Goal: Task Accomplishment & Management: Manage account settings

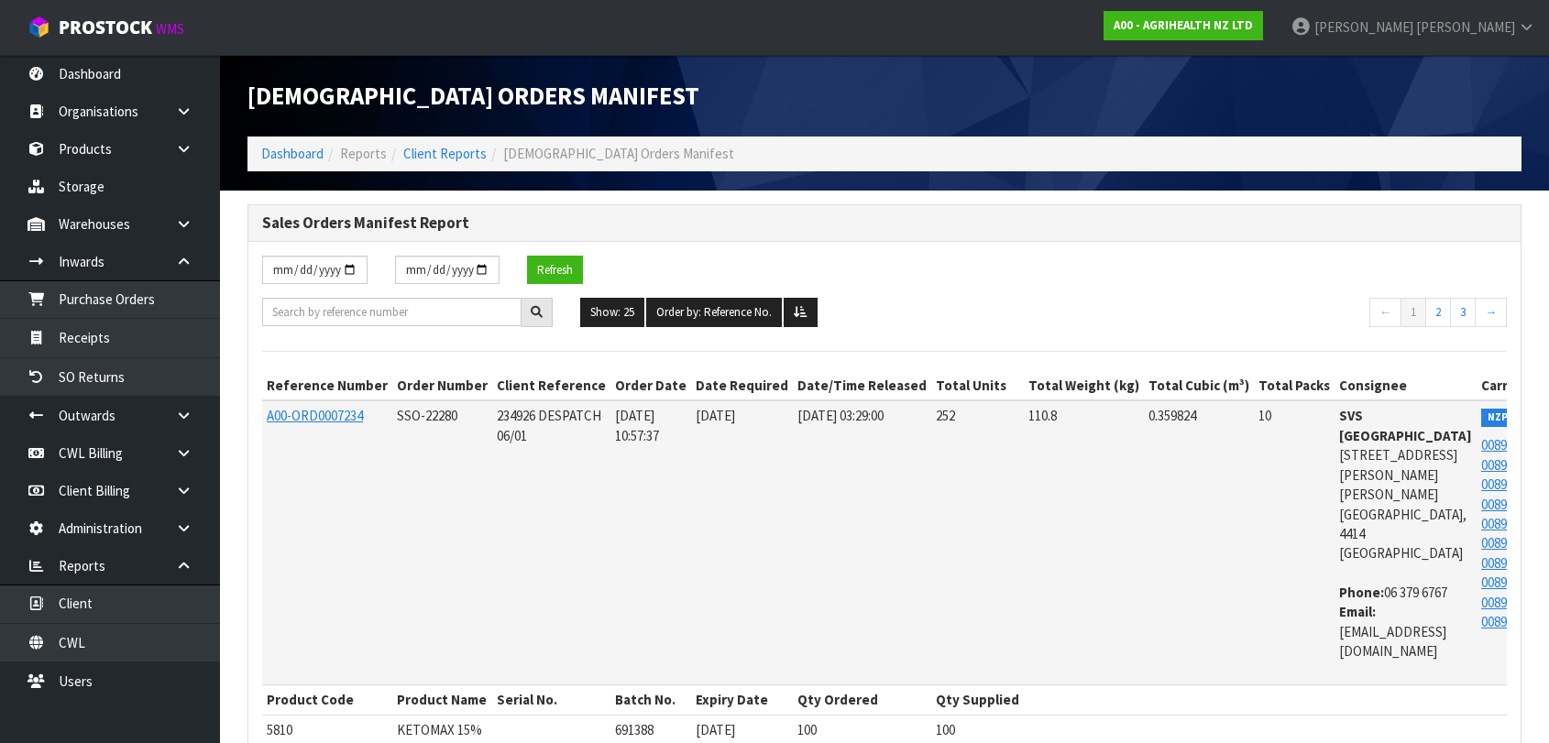
scroll to position [7216, 0]
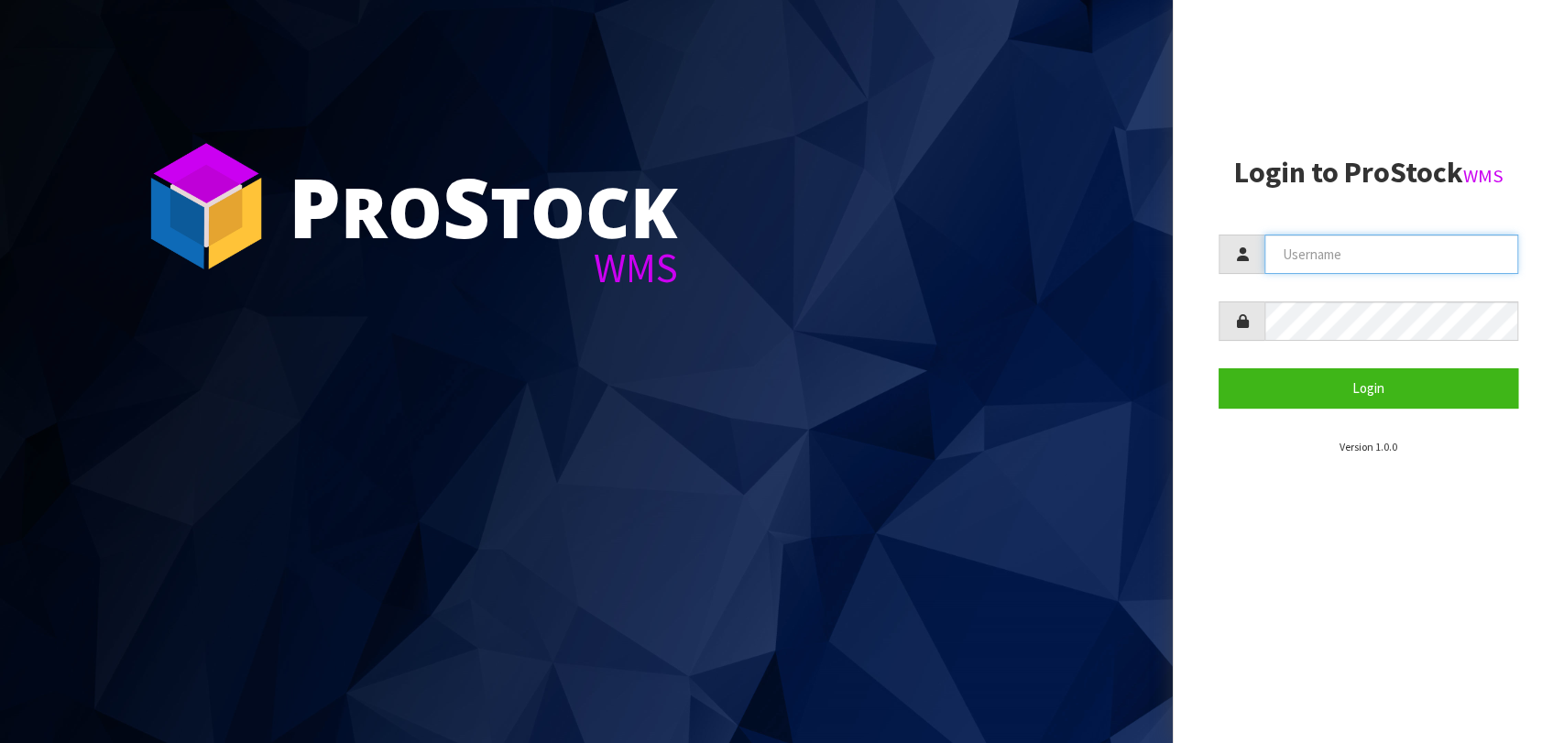
click at [1378, 262] on input "text" at bounding box center [1392, 254] width 254 height 39
type input "[PERSON_NAME][EMAIL_ADDRESS][DOMAIN_NAME]"
click at [1219, 368] on button "Login" at bounding box center [1369, 387] width 300 height 39
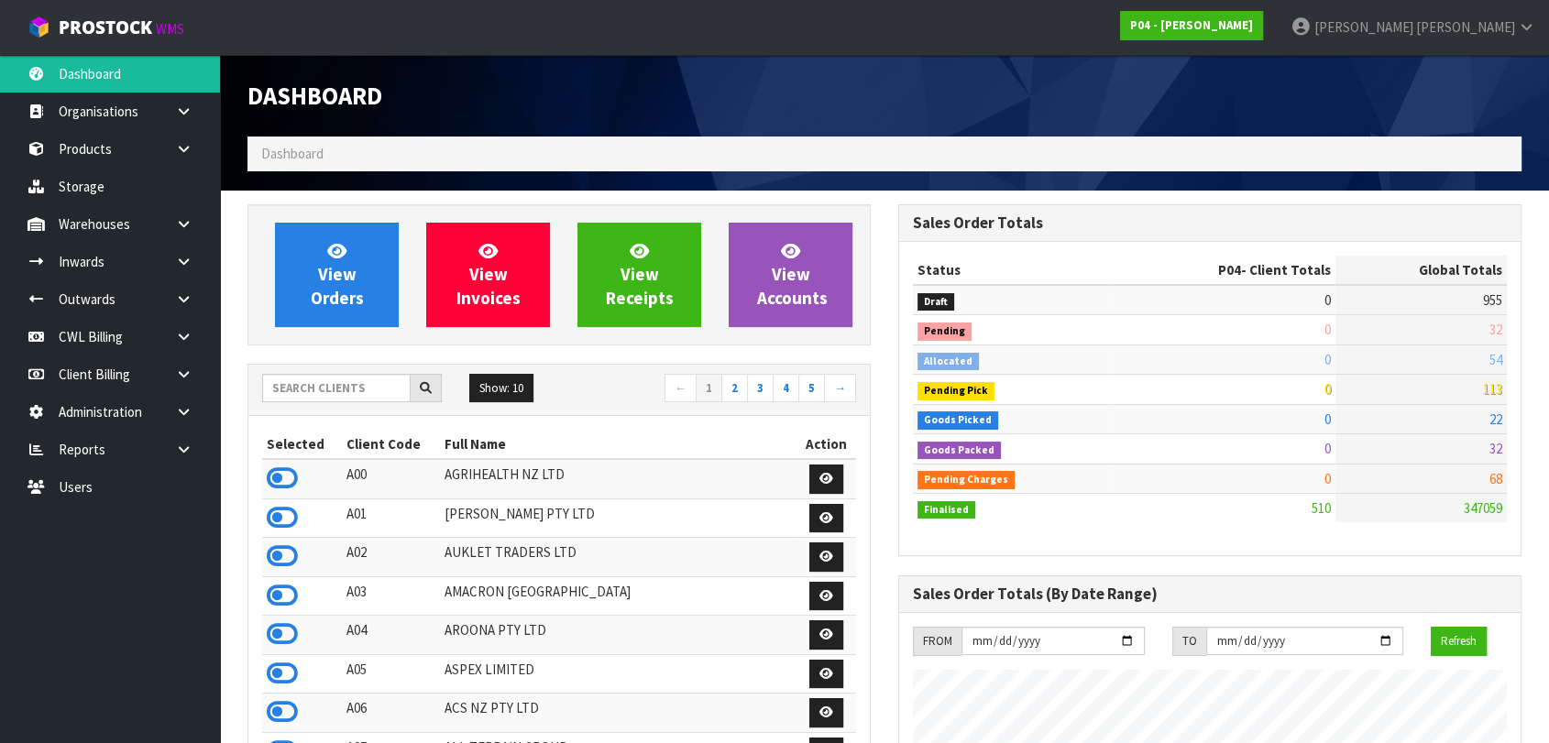
scroll to position [1119, 650]
click at [281, 478] on icon at bounding box center [282, 478] width 31 height 27
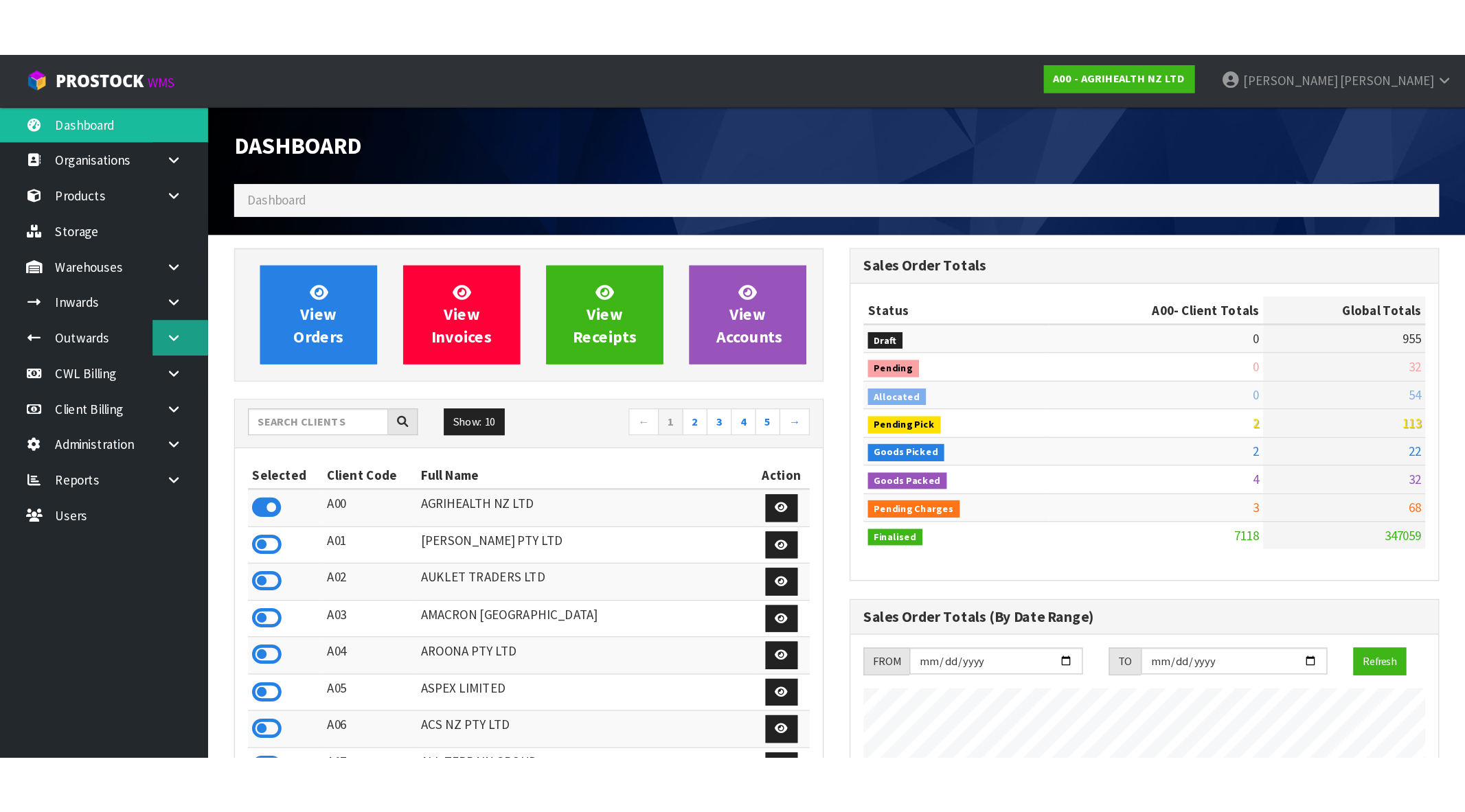
scroll to position [685574, 686183]
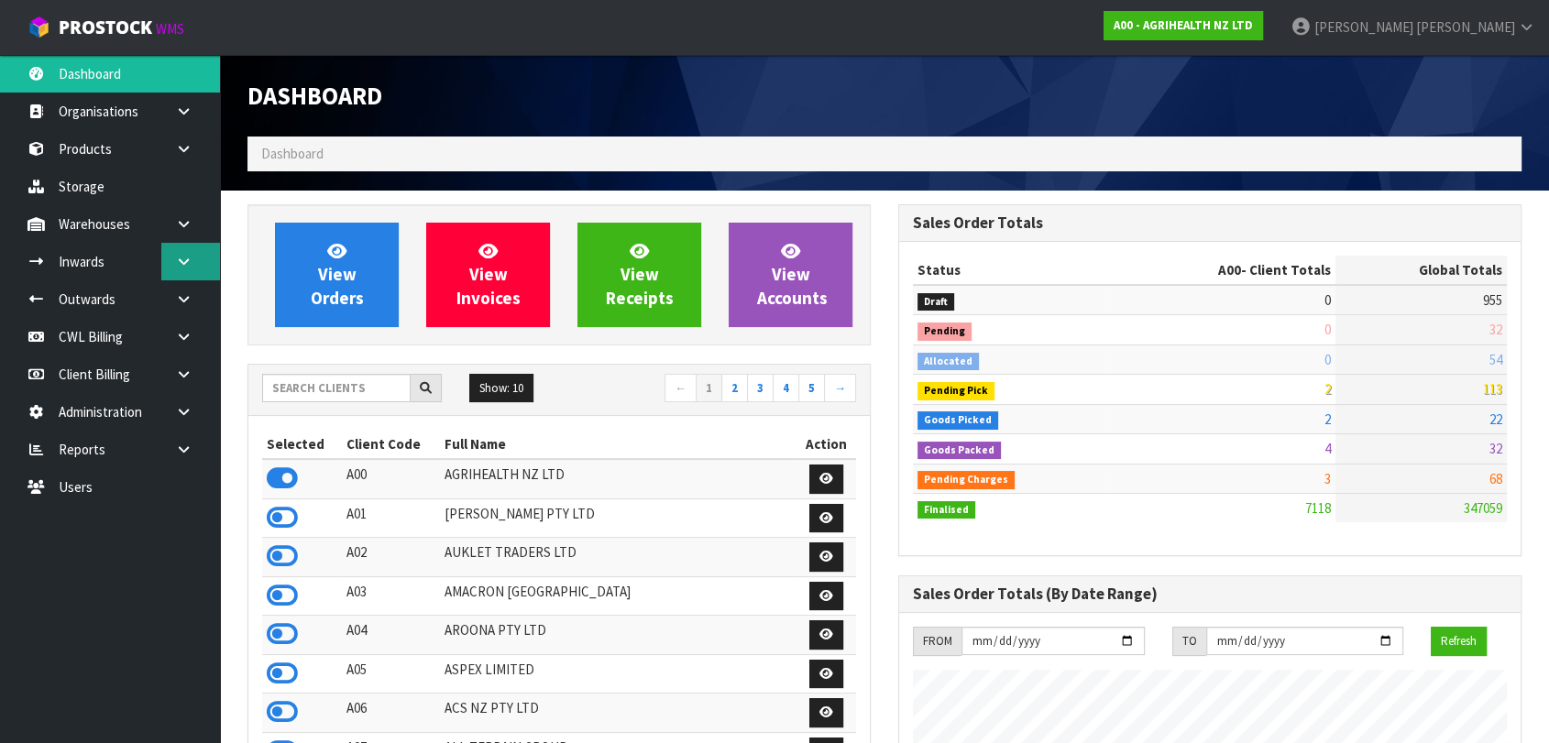
click at [188, 257] on icon at bounding box center [183, 262] width 17 height 14
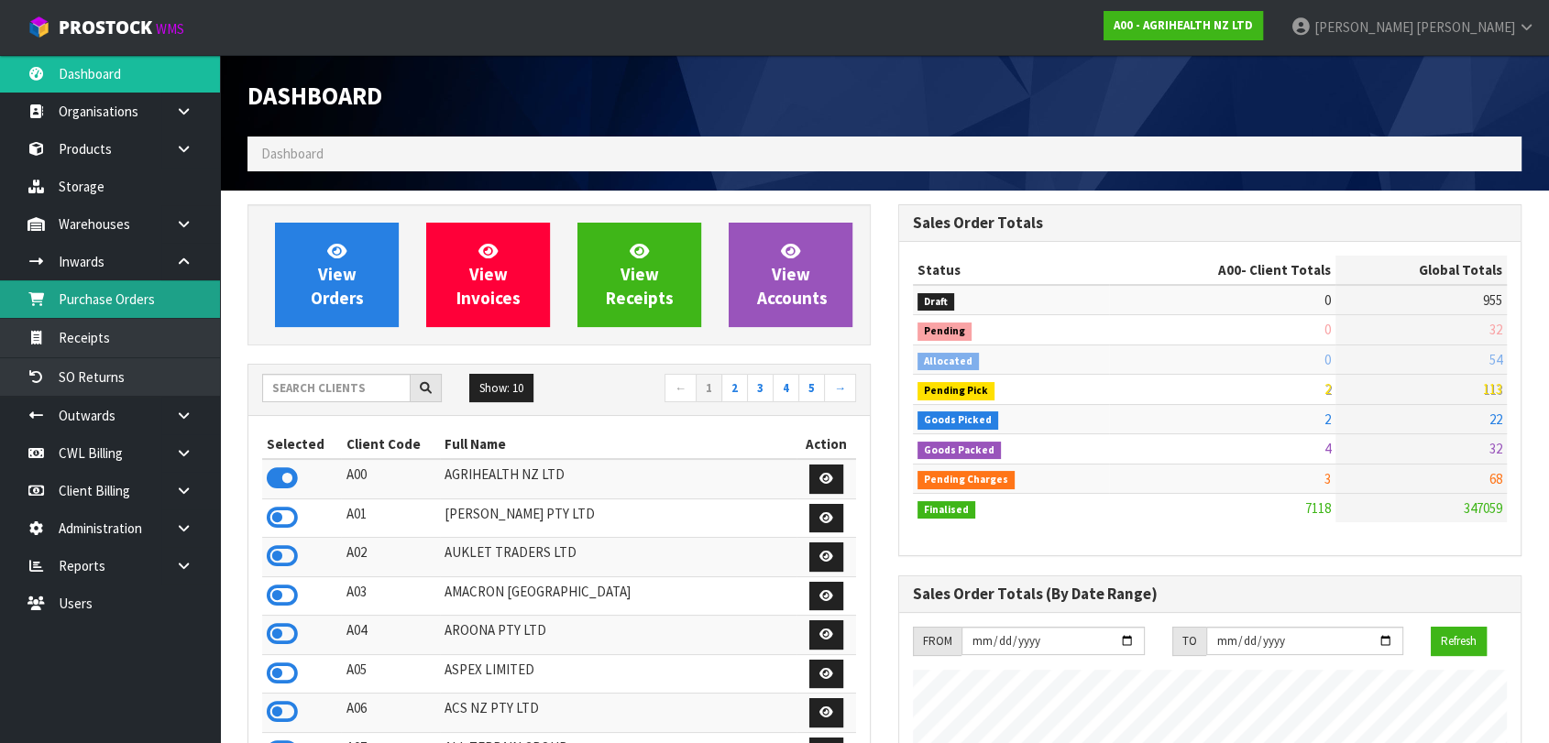
click at [96, 297] on link "Purchase Orders" at bounding box center [110, 299] width 220 height 38
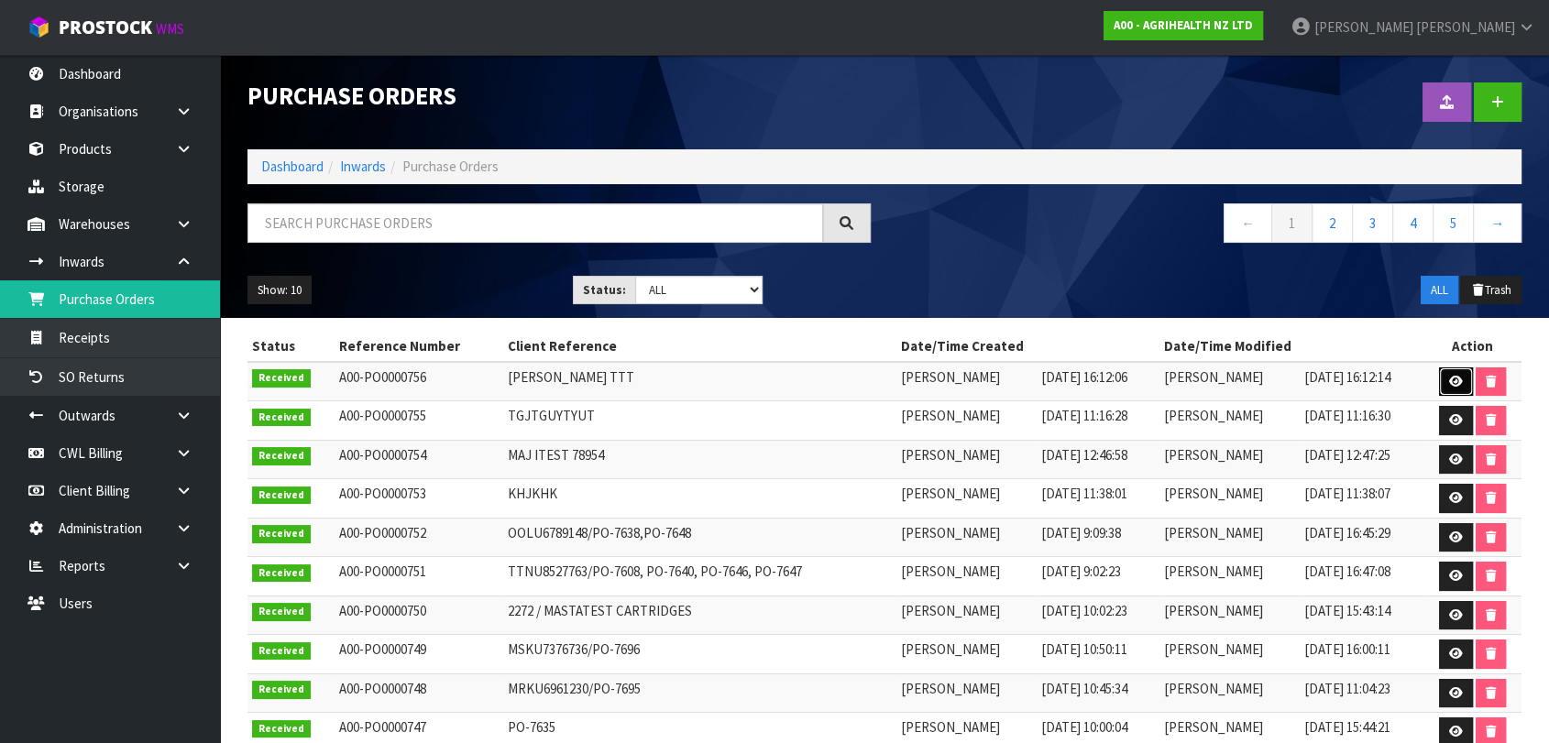
click at [1453, 388] on link at bounding box center [1456, 381] width 34 height 29
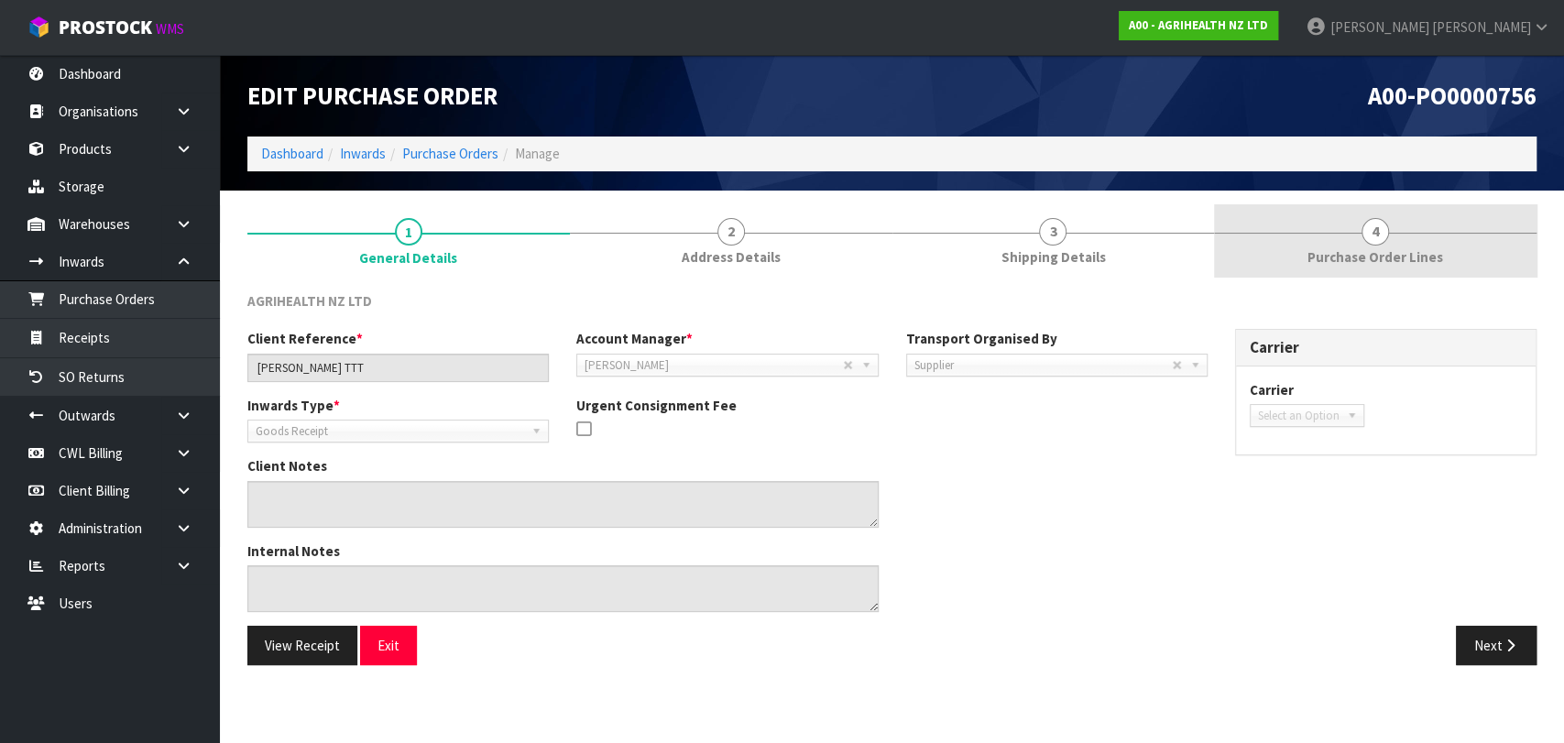
click at [1342, 243] on link "4 Purchase Order Lines" at bounding box center [1375, 240] width 323 height 72
